Goal: Task Accomplishment & Management: Manage account settings

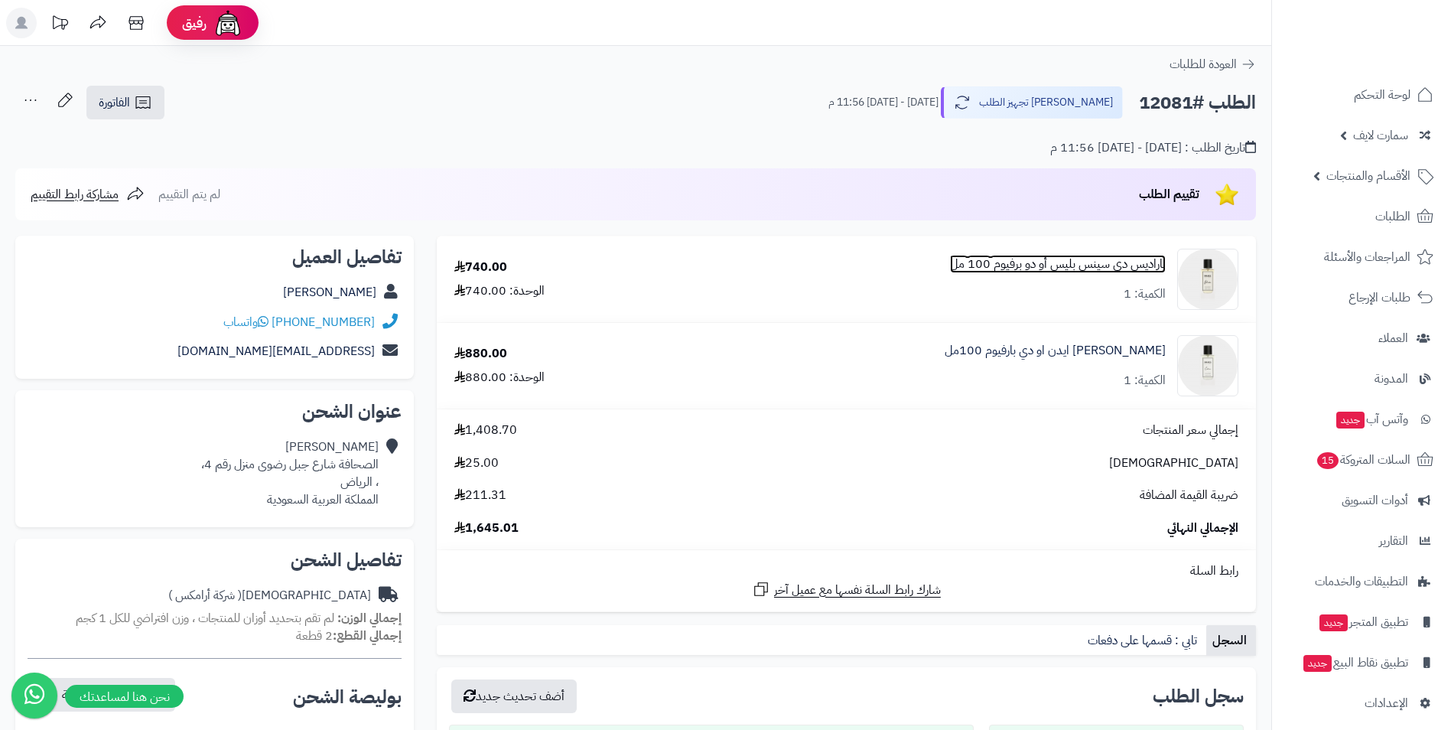
click at [1087, 262] on link "باراديس دى سينس بليس أو دو برفيوم 100 مل" at bounding box center [1058, 264] width 216 height 18
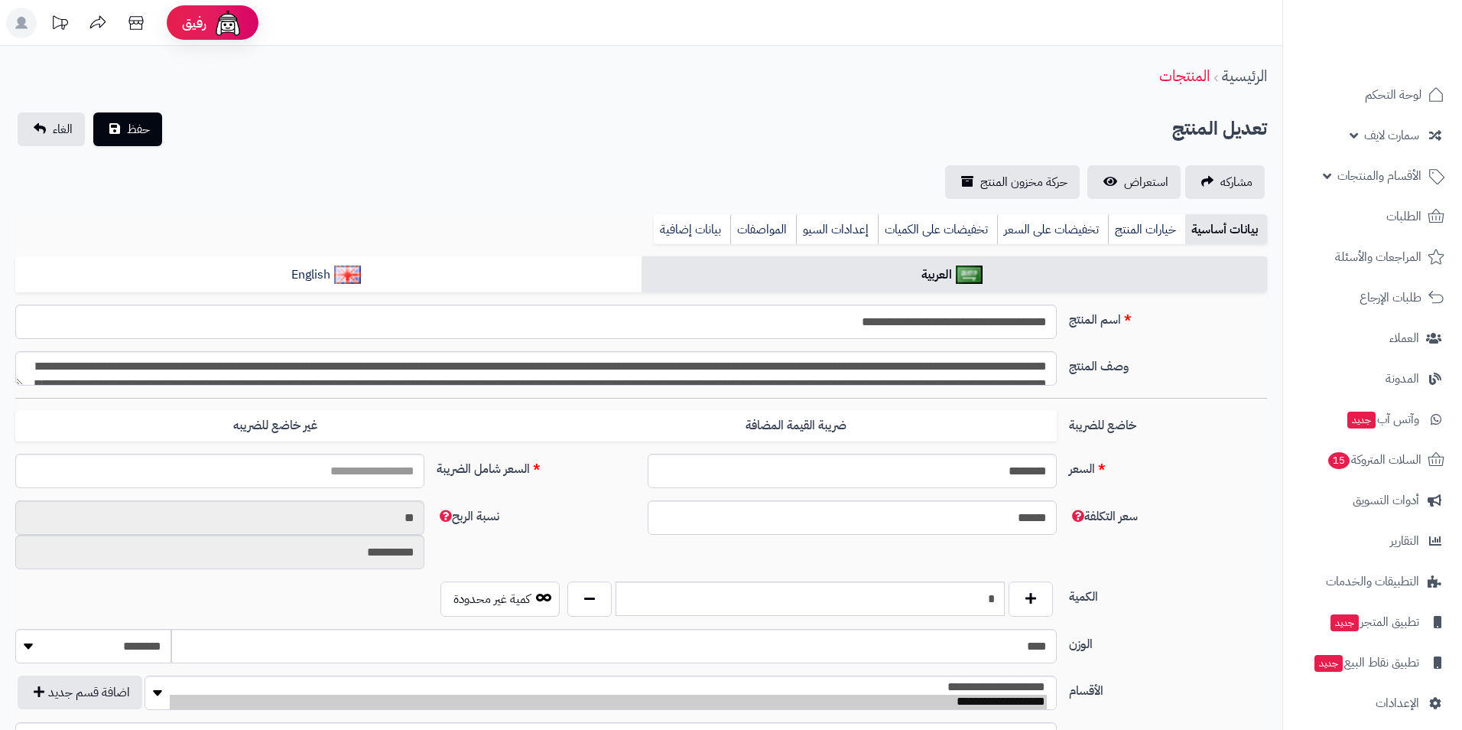
type input "******"
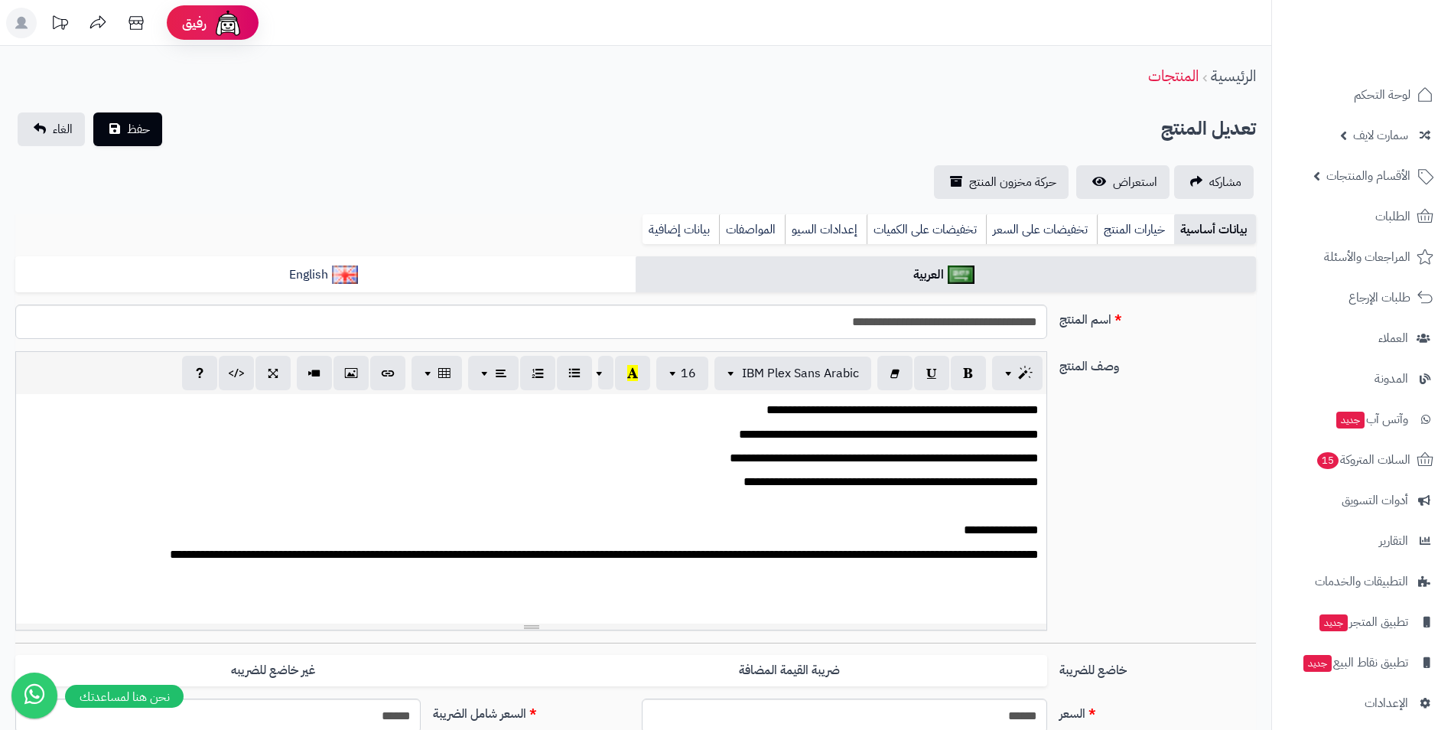
scroll to position [260, 0]
click at [1138, 184] on span "استعراض" at bounding box center [1135, 182] width 44 height 18
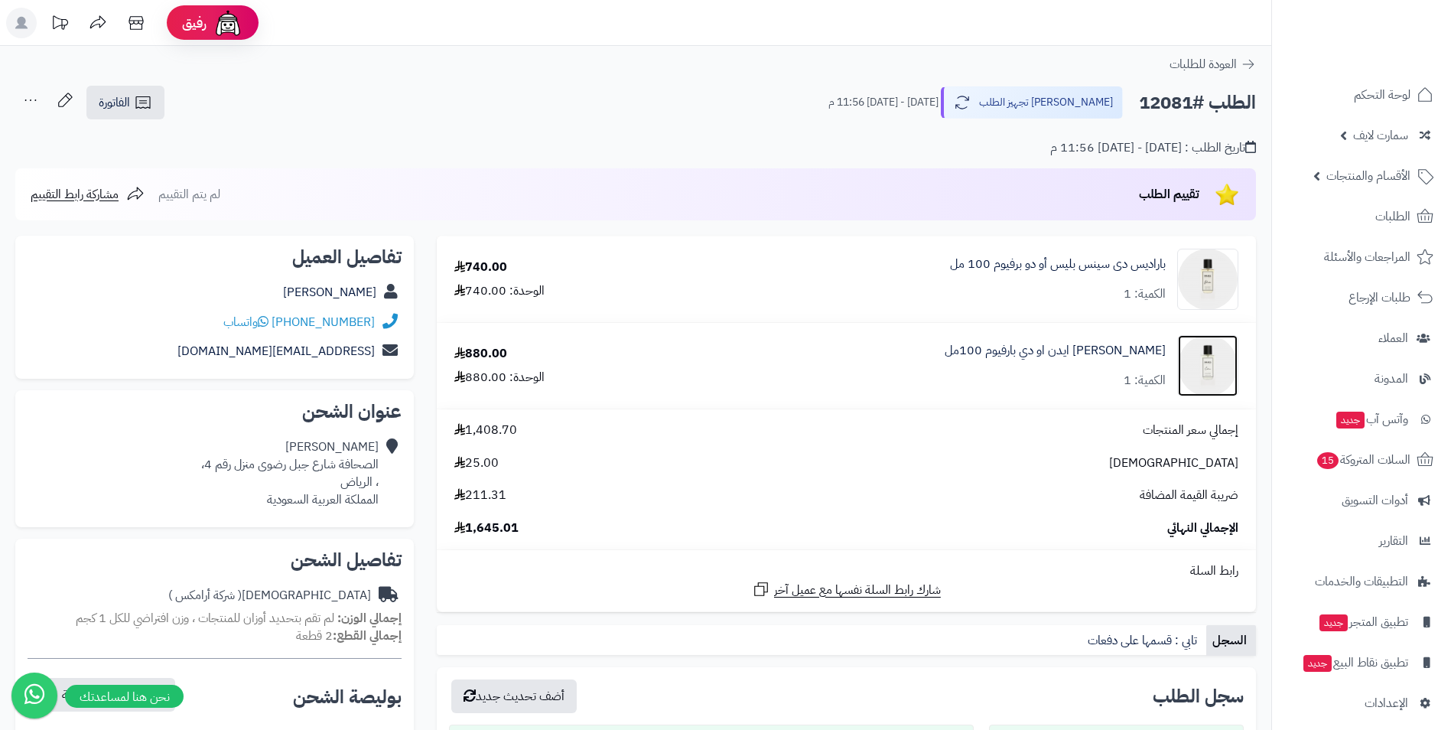
click at [1204, 371] on img at bounding box center [1208, 365] width 60 height 61
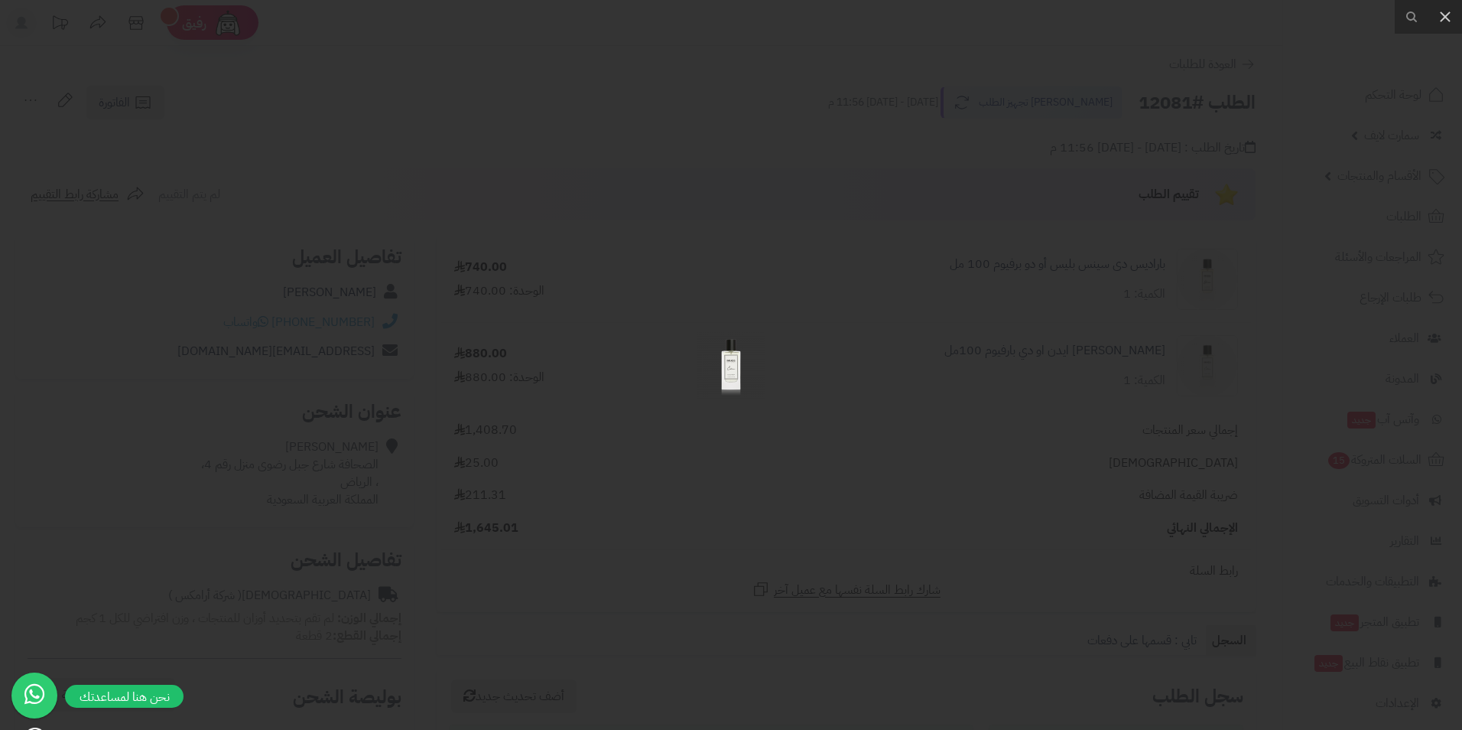
click at [60, 109] on div at bounding box center [731, 365] width 1462 height 730
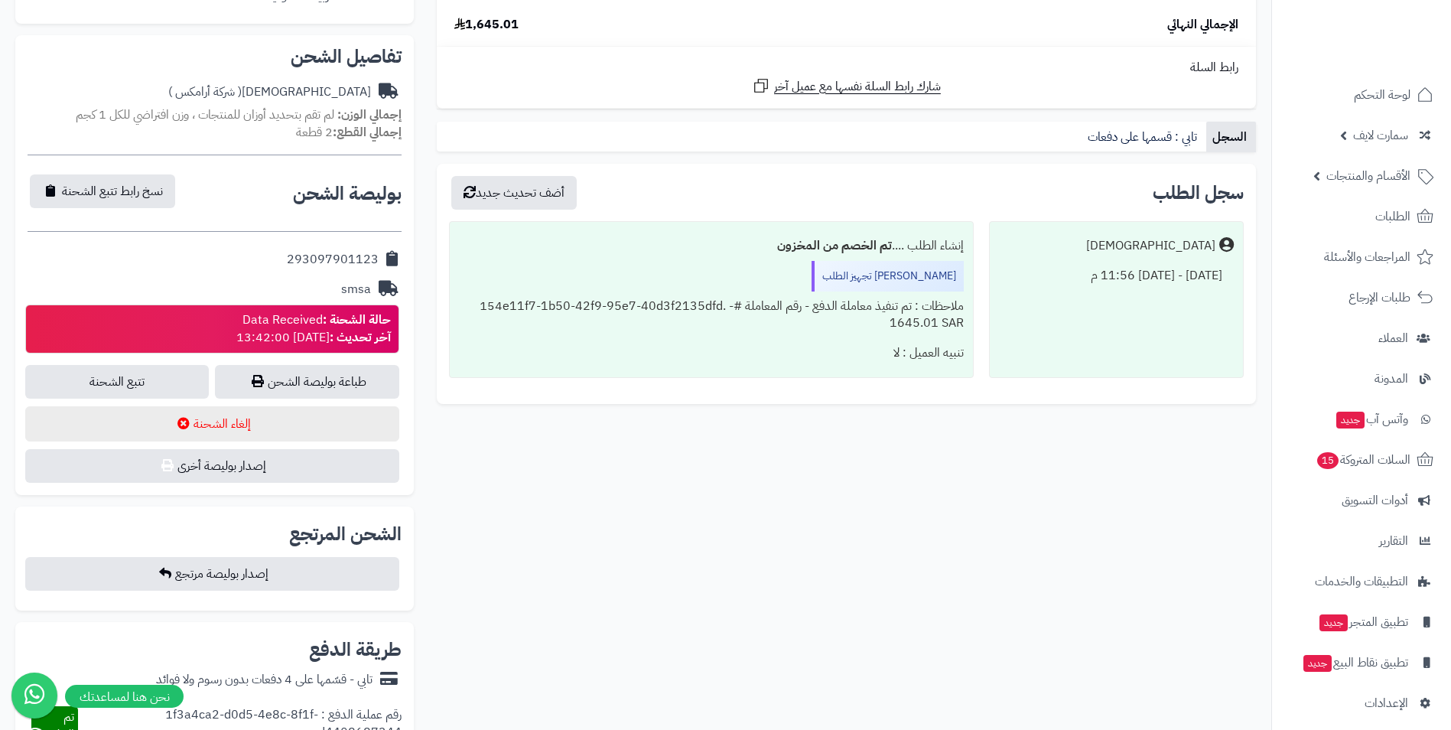
scroll to position [612, 0]
